Goal: Use online tool/utility: Utilize a website feature to perform a specific function

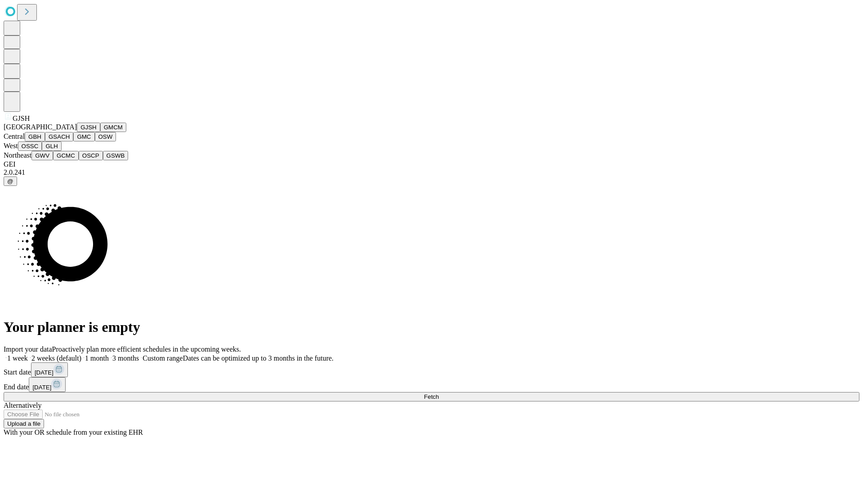
click at [77, 132] on button "GJSH" at bounding box center [88, 127] width 23 height 9
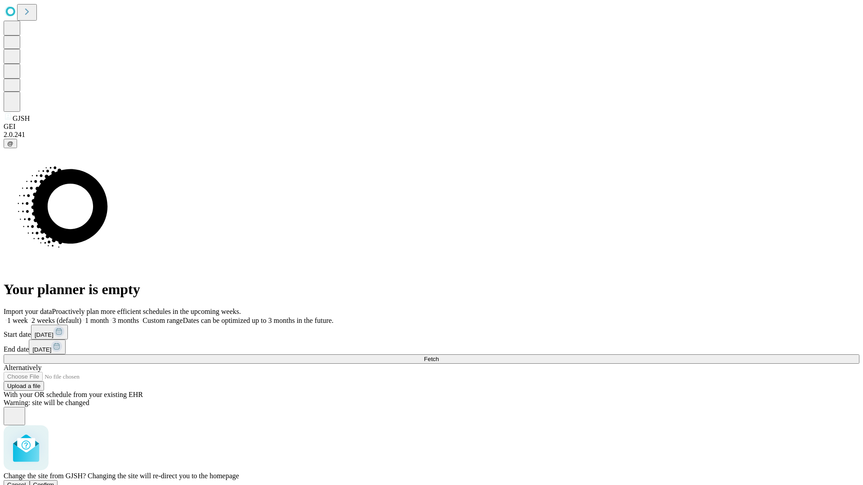
click at [54, 482] on span "Confirm" at bounding box center [43, 485] width 21 height 7
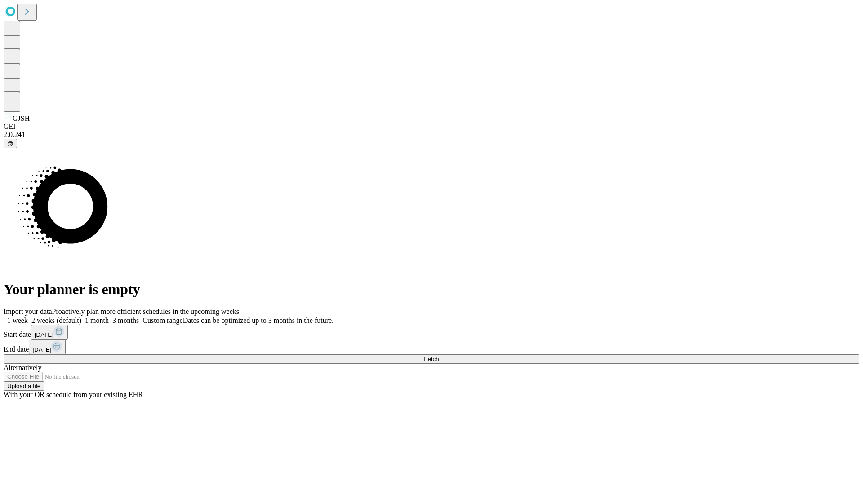
click at [81, 317] on label "2 weeks (default)" at bounding box center [54, 321] width 53 height 8
click at [439, 356] on span "Fetch" at bounding box center [431, 359] width 15 height 7
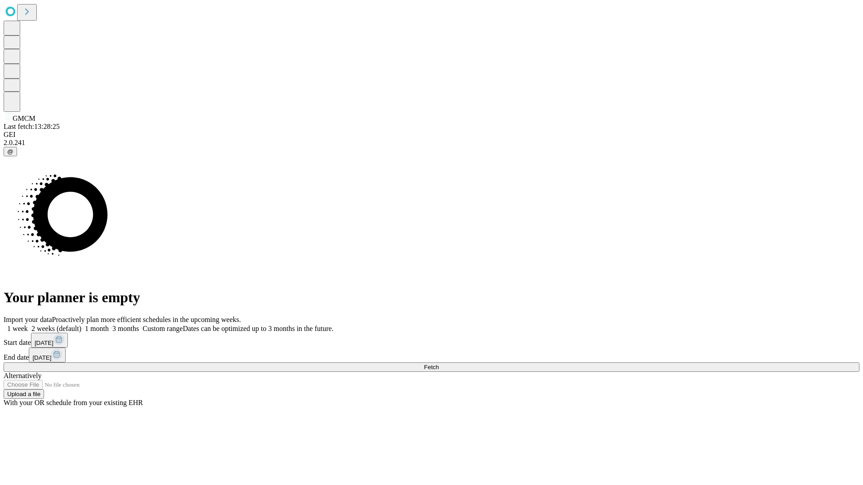
click at [81, 325] on label "2 weeks (default)" at bounding box center [54, 329] width 53 height 8
click at [439, 364] on span "Fetch" at bounding box center [431, 367] width 15 height 7
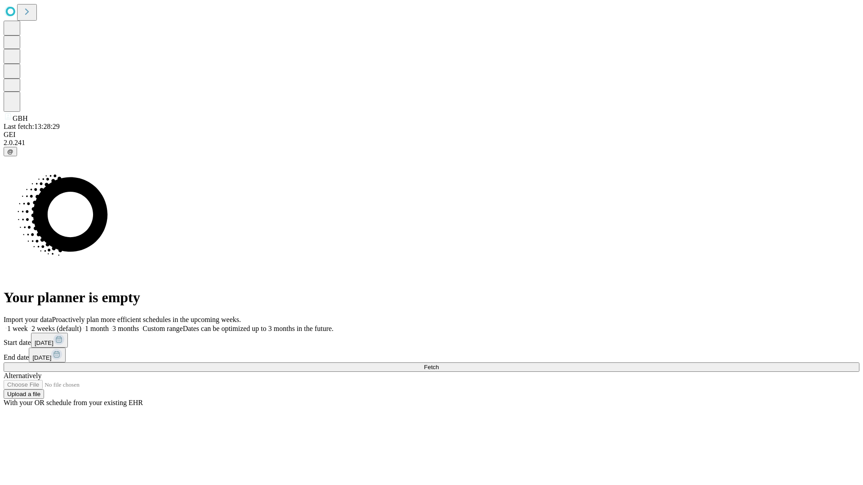
click at [81, 325] on label "2 weeks (default)" at bounding box center [54, 329] width 53 height 8
click at [439, 364] on span "Fetch" at bounding box center [431, 367] width 15 height 7
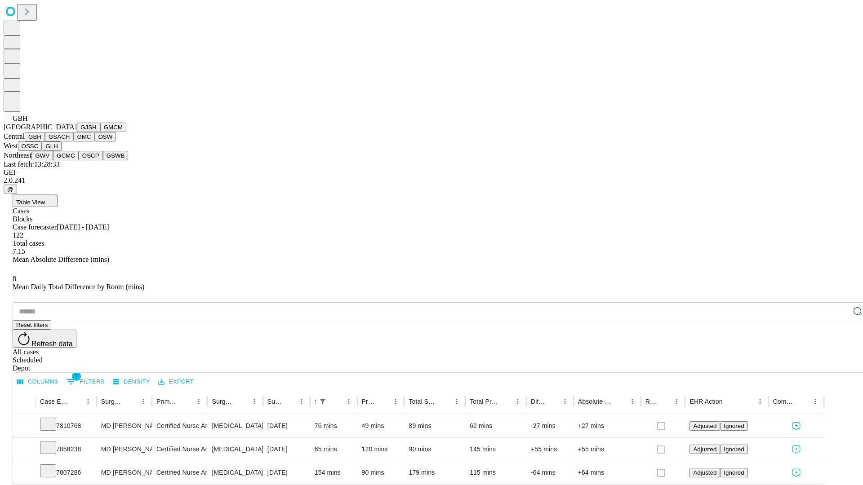
click at [70, 142] on button "GSACH" at bounding box center [59, 136] width 28 height 9
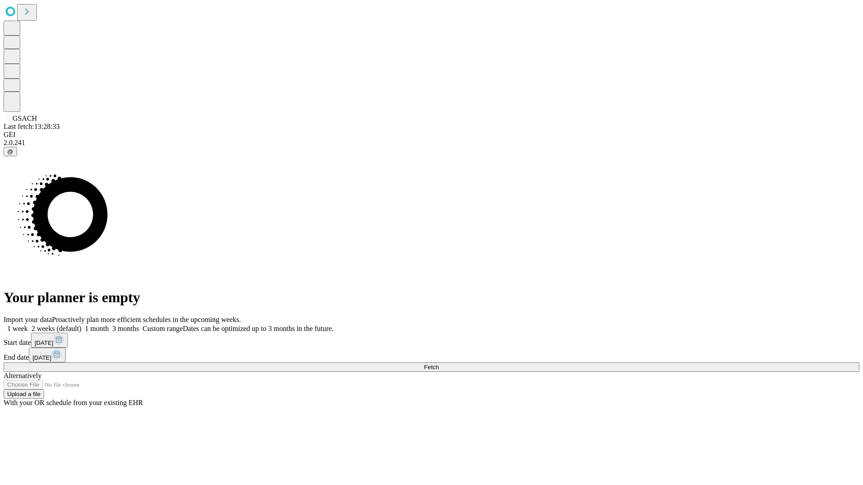
click at [81, 325] on label "2 weeks (default)" at bounding box center [54, 329] width 53 height 8
click at [439, 364] on span "Fetch" at bounding box center [431, 367] width 15 height 7
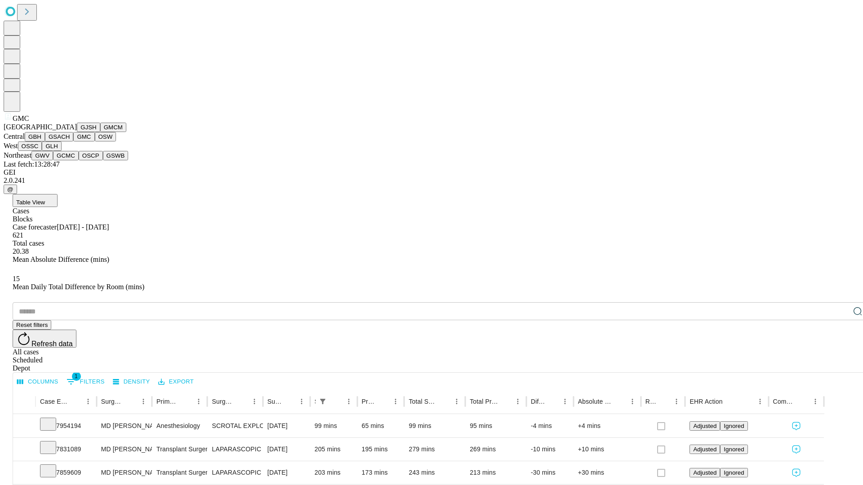
click at [95, 142] on button "OSW" at bounding box center [106, 136] width 22 height 9
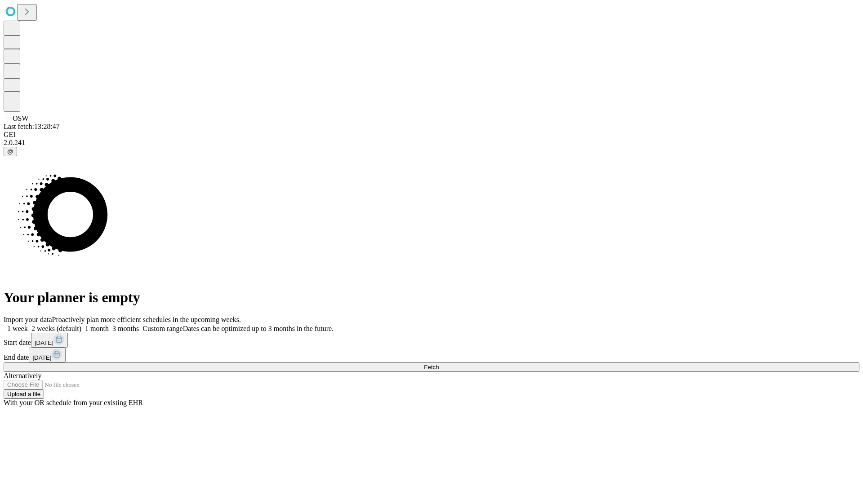
click at [81, 325] on label "2 weeks (default)" at bounding box center [54, 329] width 53 height 8
click at [439, 364] on span "Fetch" at bounding box center [431, 367] width 15 height 7
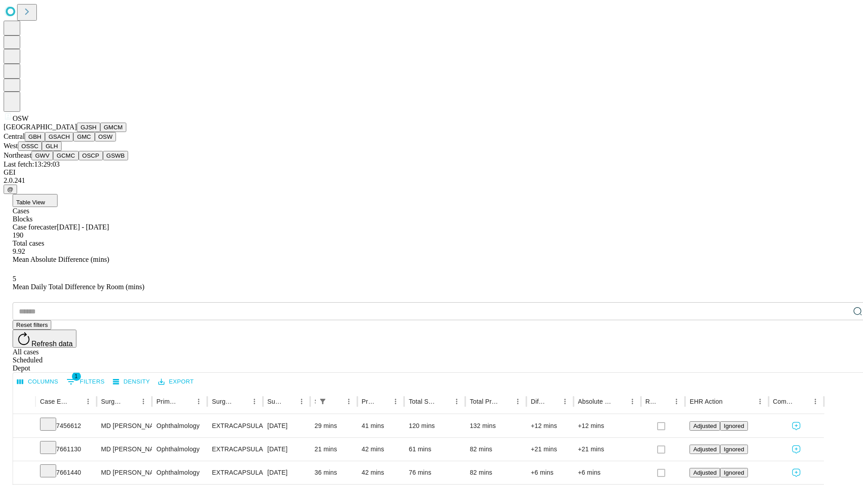
click at [42, 151] on button "OSSC" at bounding box center [30, 146] width 24 height 9
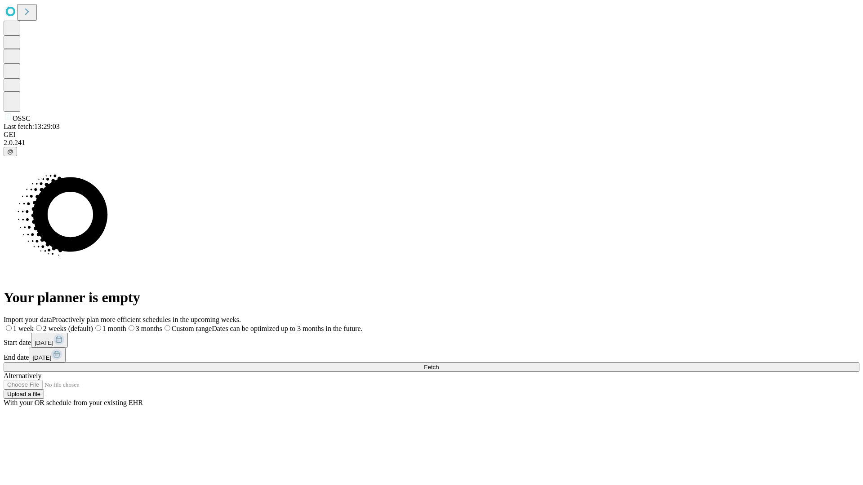
click at [93, 325] on label "2 weeks (default)" at bounding box center [63, 329] width 59 height 8
click at [439, 364] on span "Fetch" at bounding box center [431, 367] width 15 height 7
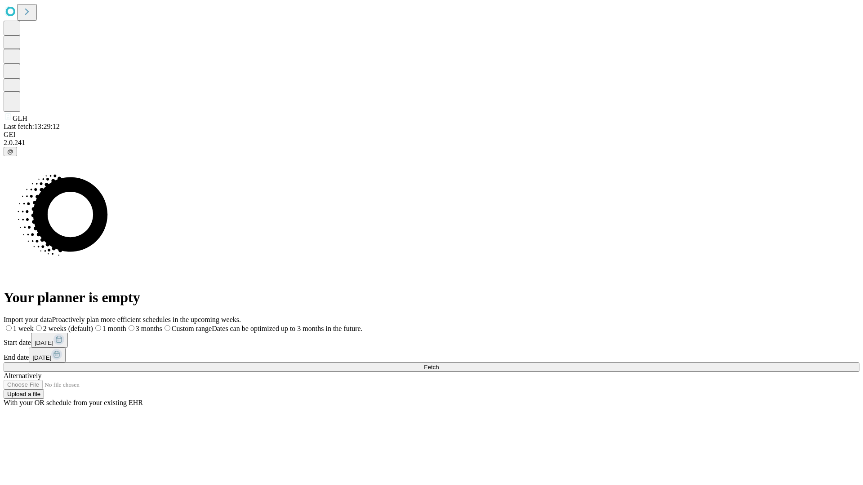
click at [93, 325] on label "2 weeks (default)" at bounding box center [63, 329] width 59 height 8
click at [439, 364] on span "Fetch" at bounding box center [431, 367] width 15 height 7
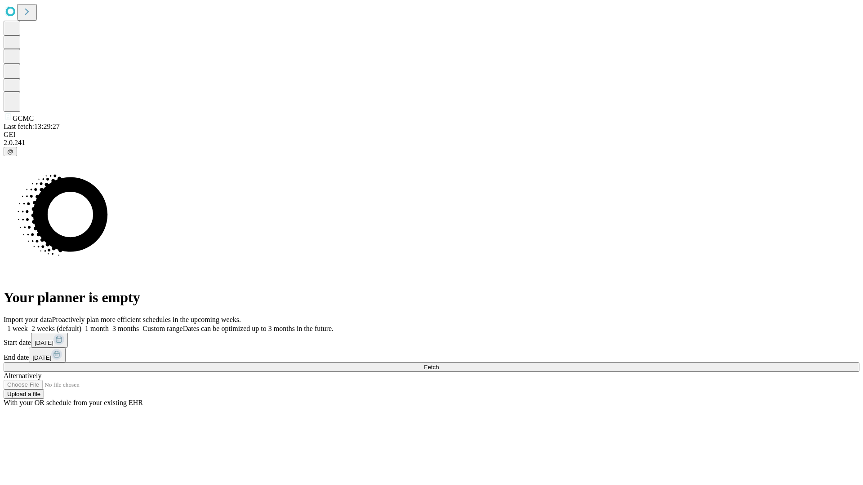
click at [81, 325] on label "2 weeks (default)" at bounding box center [54, 329] width 53 height 8
click at [439, 364] on span "Fetch" at bounding box center [431, 367] width 15 height 7
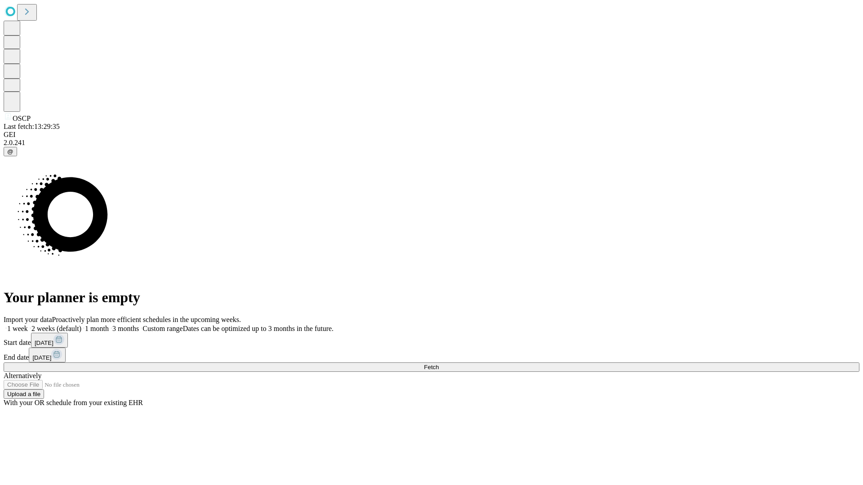
click at [81, 325] on label "2 weeks (default)" at bounding box center [54, 329] width 53 height 8
click at [439, 364] on span "Fetch" at bounding box center [431, 367] width 15 height 7
